Goal: Task Accomplishment & Management: Use online tool/utility

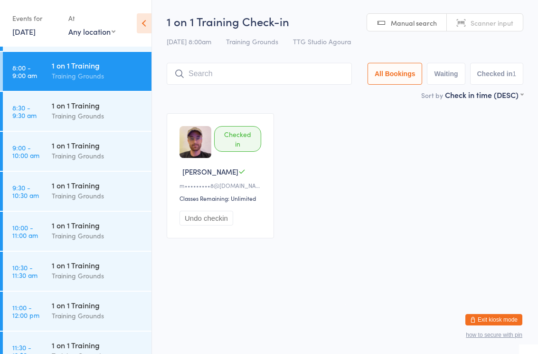
scroll to position [313, 0]
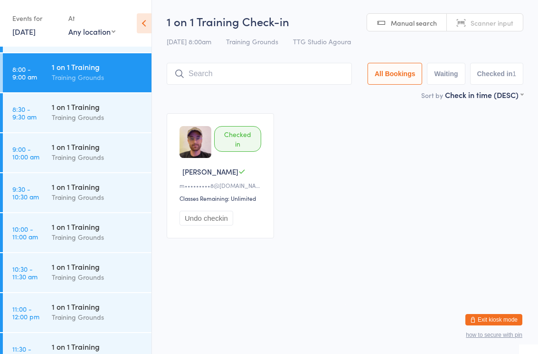
click at [96, 152] on div "1 on 1 Training" at bounding box center [98, 146] width 92 height 10
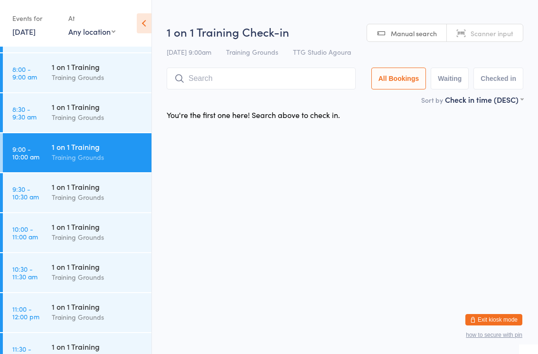
click at [271, 78] on input "search" at bounding box center [261, 78] width 189 height 22
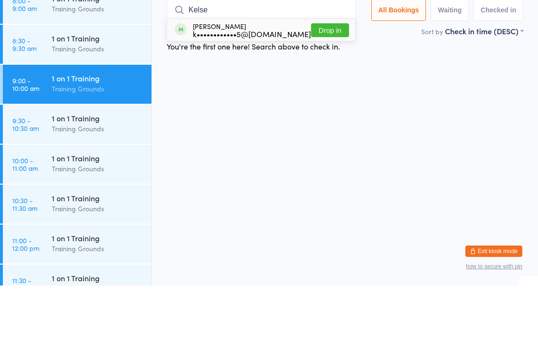
type input "Kelse"
click at [322, 92] on button "Drop in" at bounding box center [330, 99] width 38 height 14
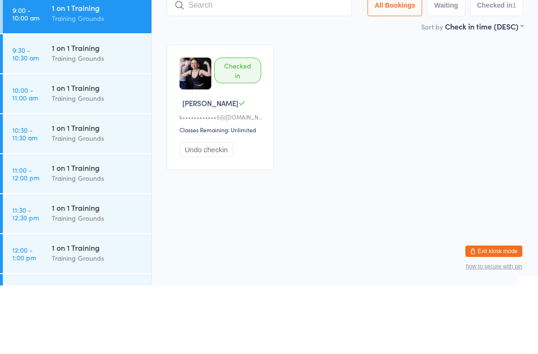
scroll to position [387, 0]
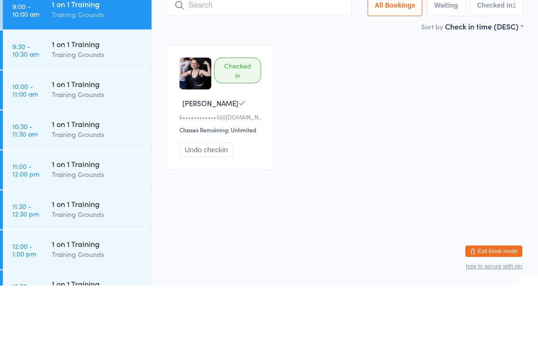
click at [103, 157] on div "Training Grounds" at bounding box center [98, 162] width 92 height 11
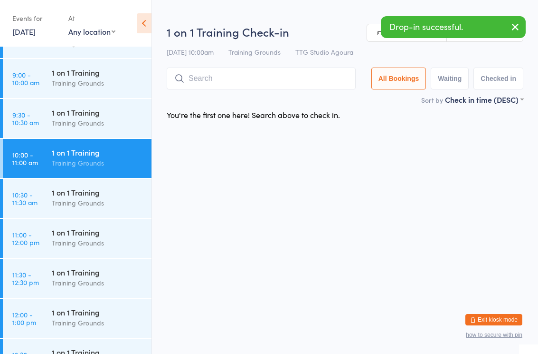
click at [229, 78] on input "search" at bounding box center [261, 78] width 189 height 22
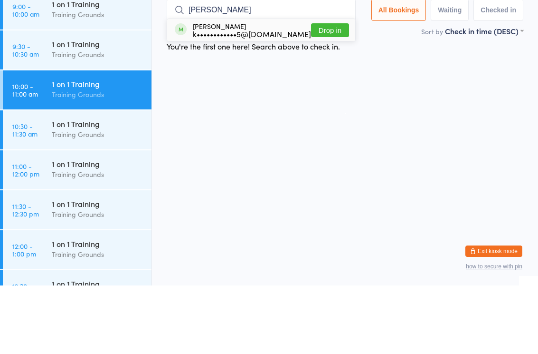
type input "Kelsey"
click at [327, 92] on button "Drop in" at bounding box center [330, 99] width 38 height 14
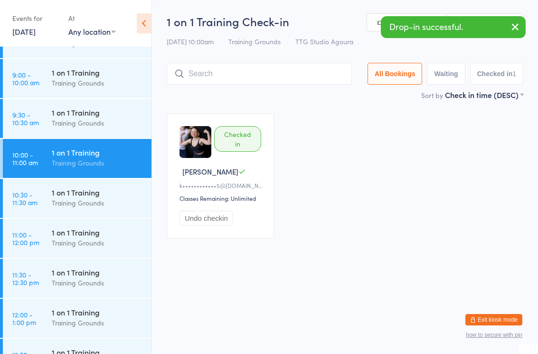
click at [101, 83] on div "Training Grounds" at bounding box center [98, 82] width 92 height 11
